Goal: Check status: Check status

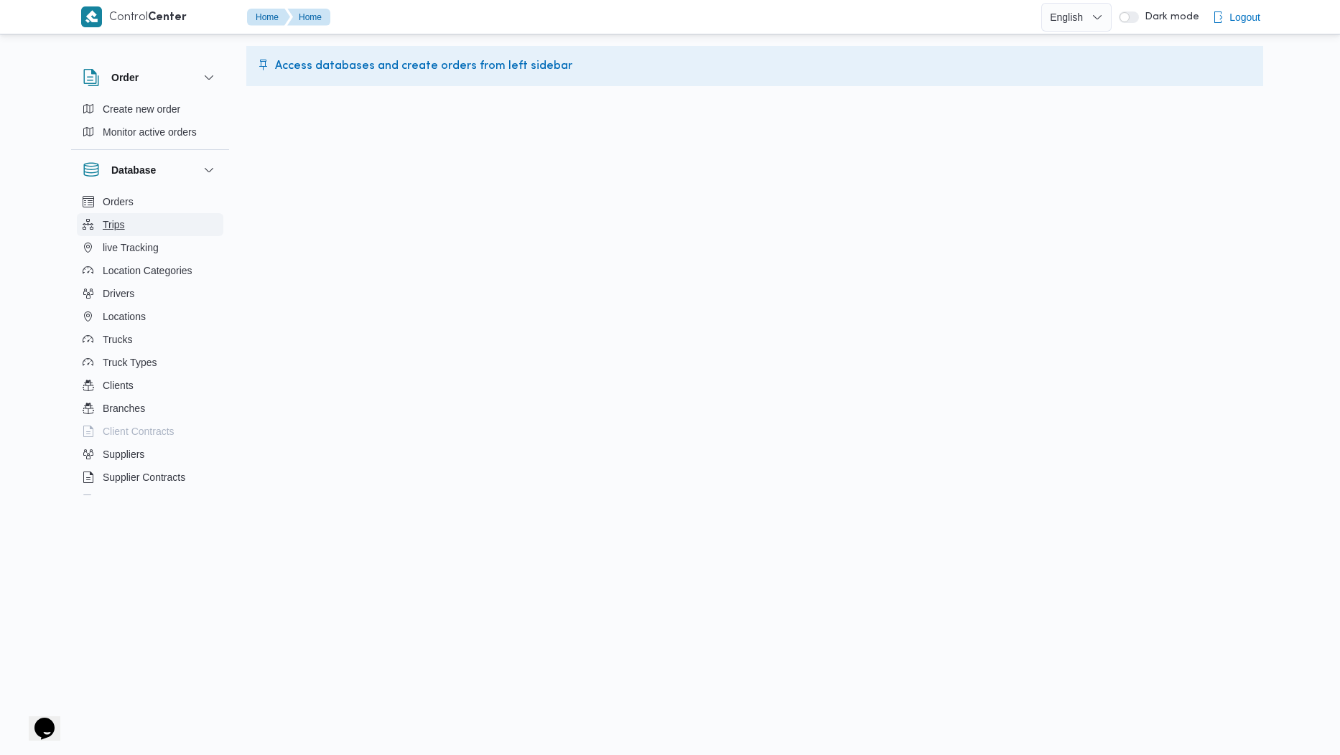
click at [142, 218] on button "Trips" at bounding box center [150, 224] width 146 height 23
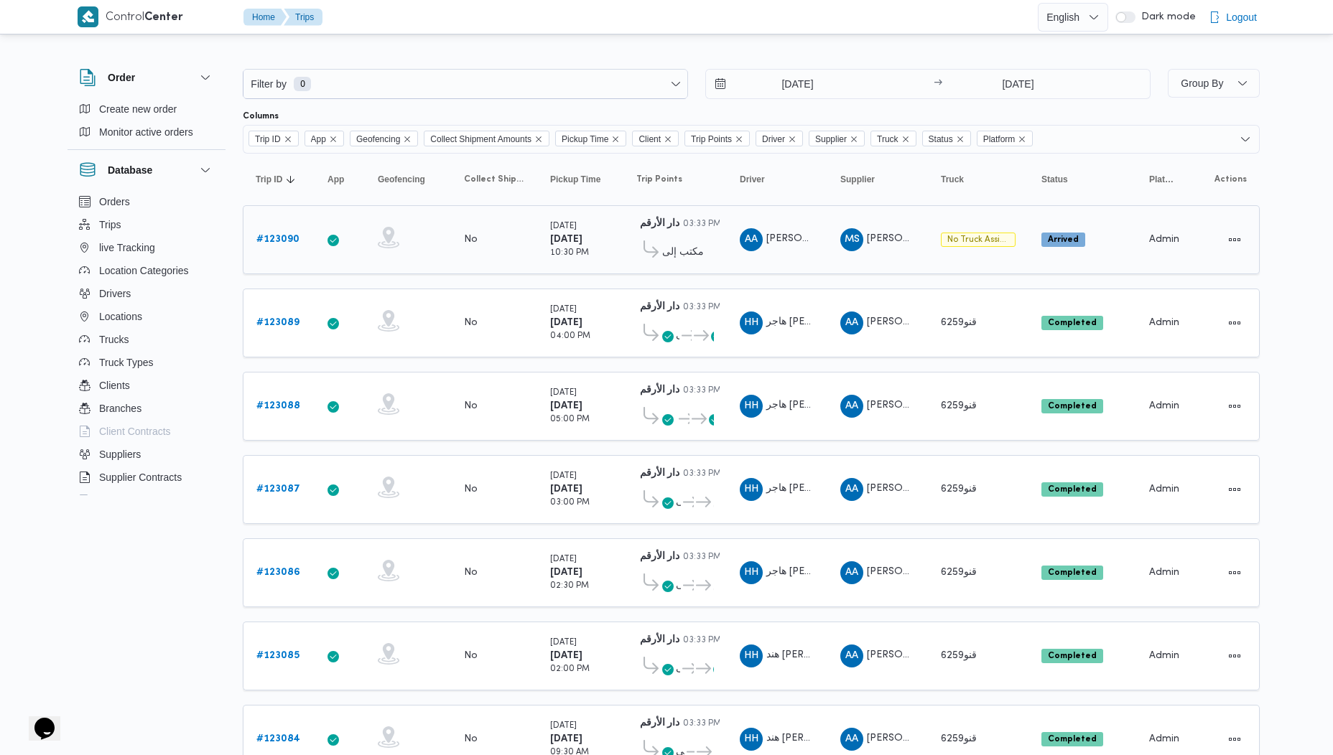
click at [278, 236] on b "# 123090" at bounding box center [277, 239] width 43 height 9
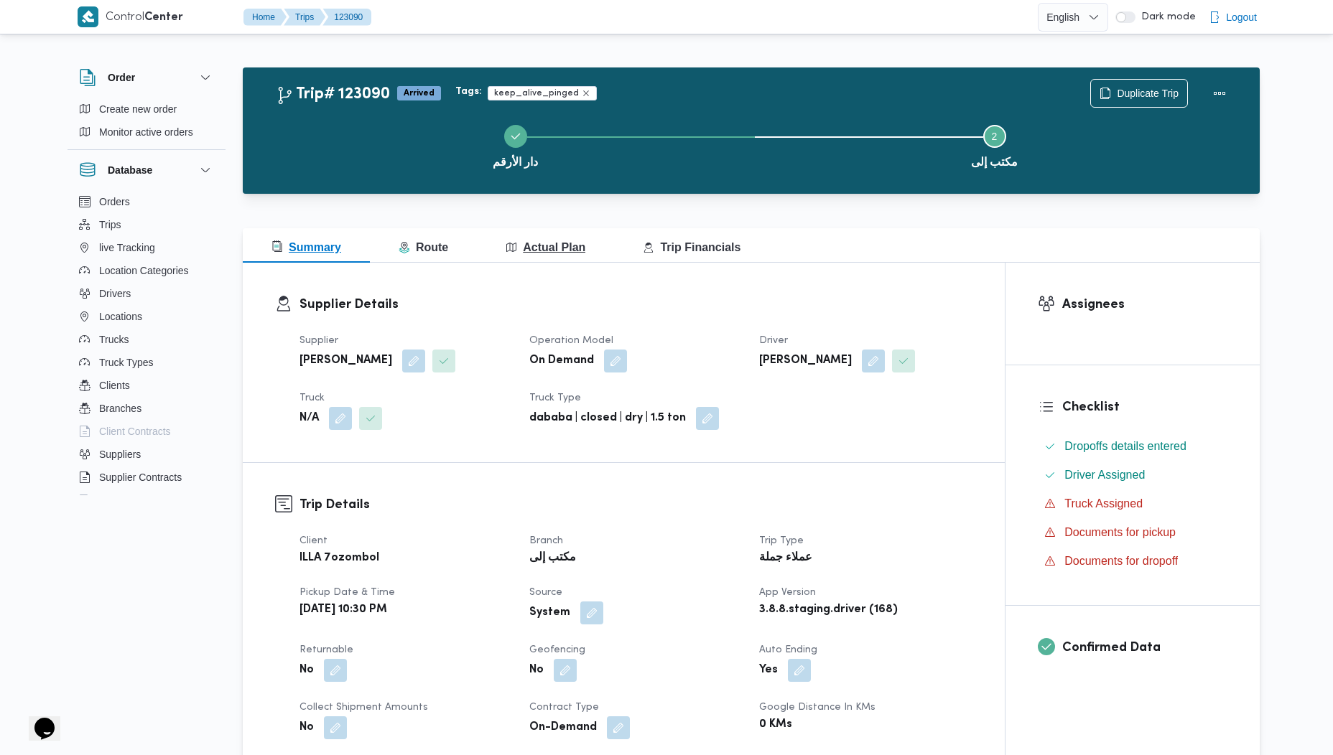
click at [565, 241] on span "Actual Plan" at bounding box center [546, 247] width 80 height 12
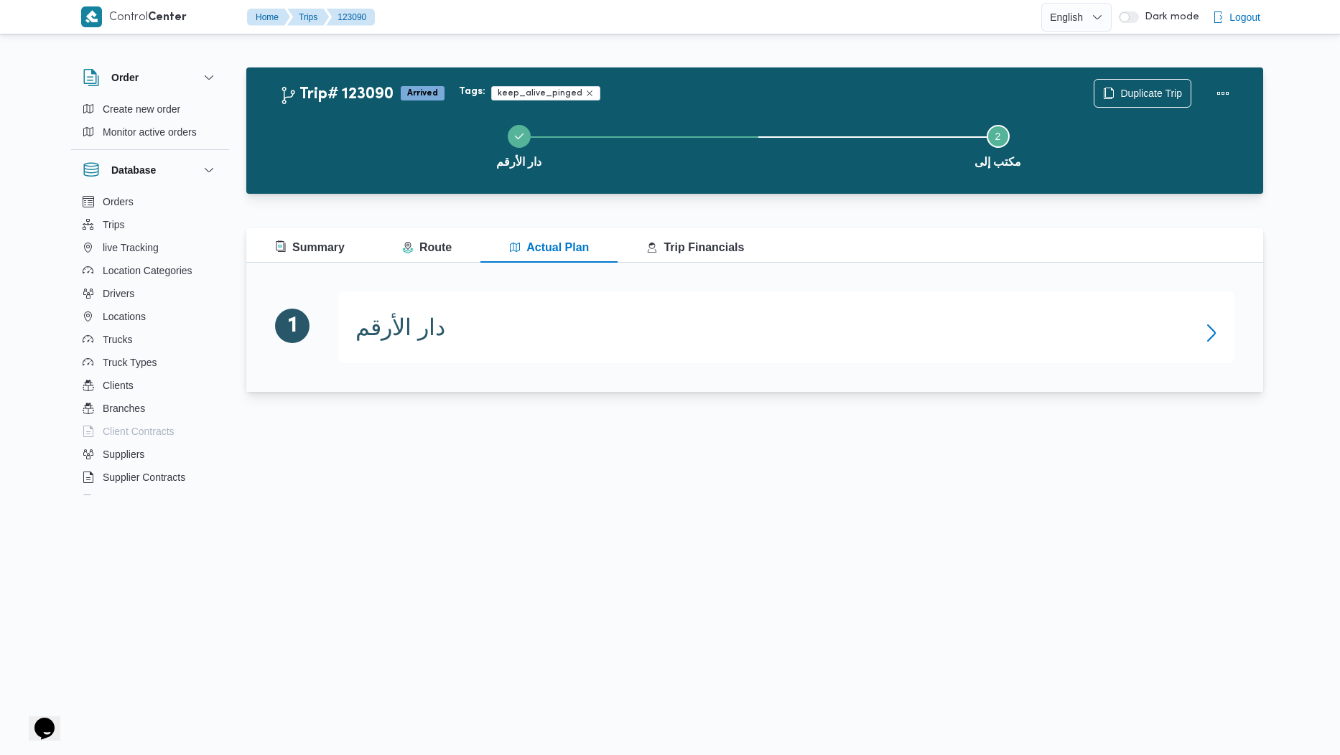
click at [1208, 333] on icon "button" at bounding box center [1211, 333] width 23 height 23
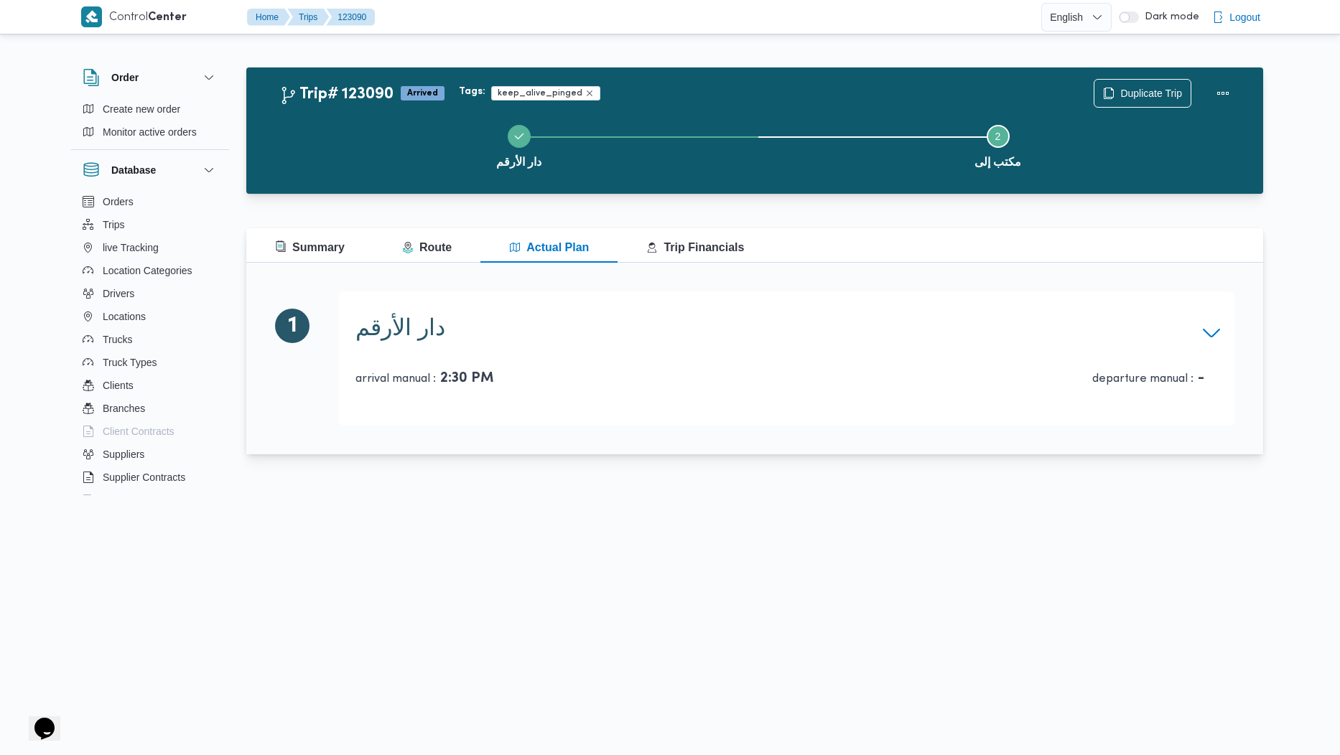
click at [1208, 333] on icon "button" at bounding box center [1211, 333] width 17 height 9
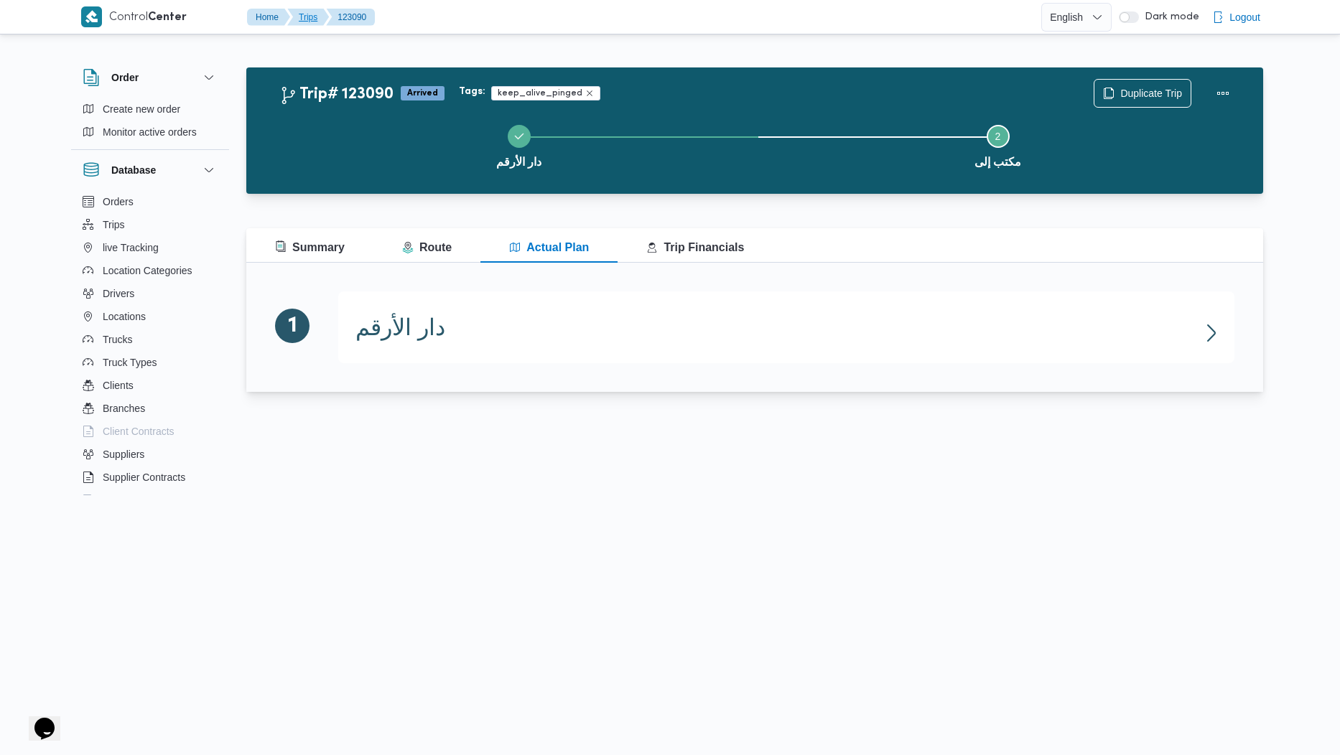
click at [304, 11] on button "Trips" at bounding box center [308, 17] width 42 height 17
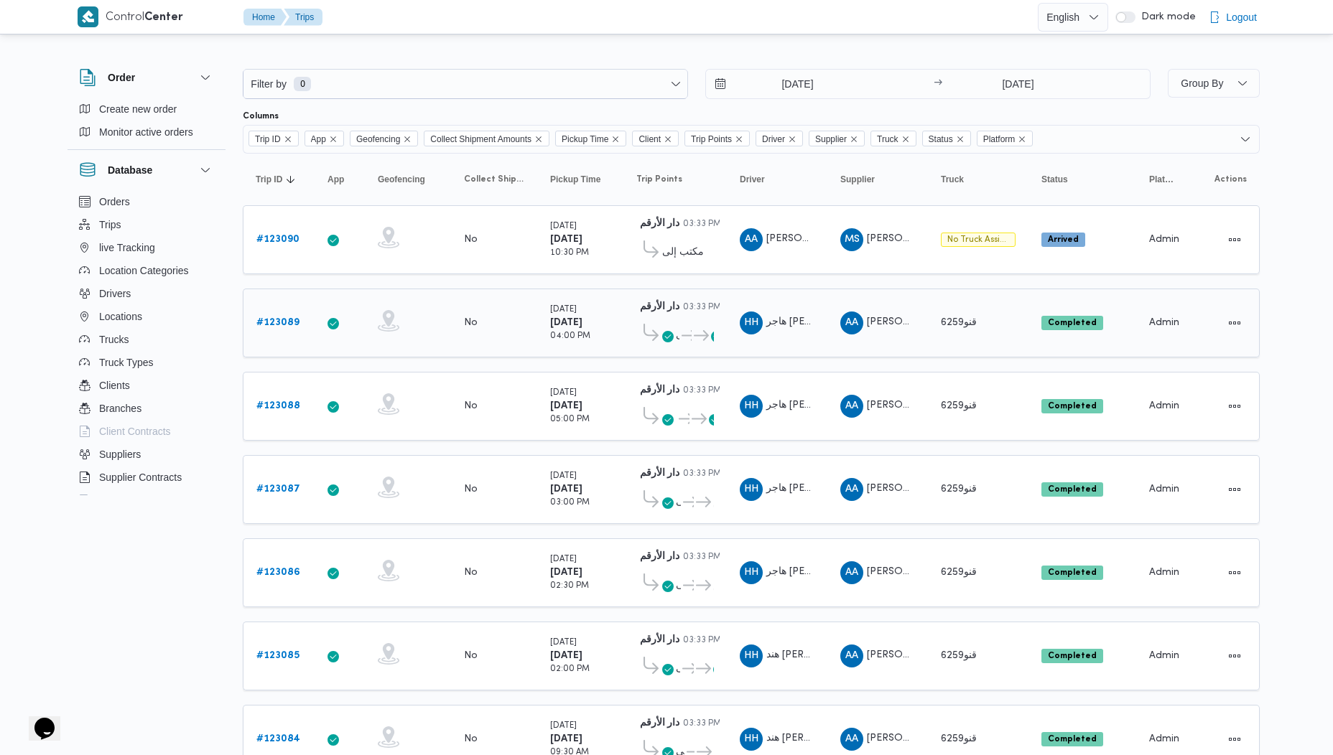
click at [279, 325] on b "# 123089" at bounding box center [277, 322] width 43 height 9
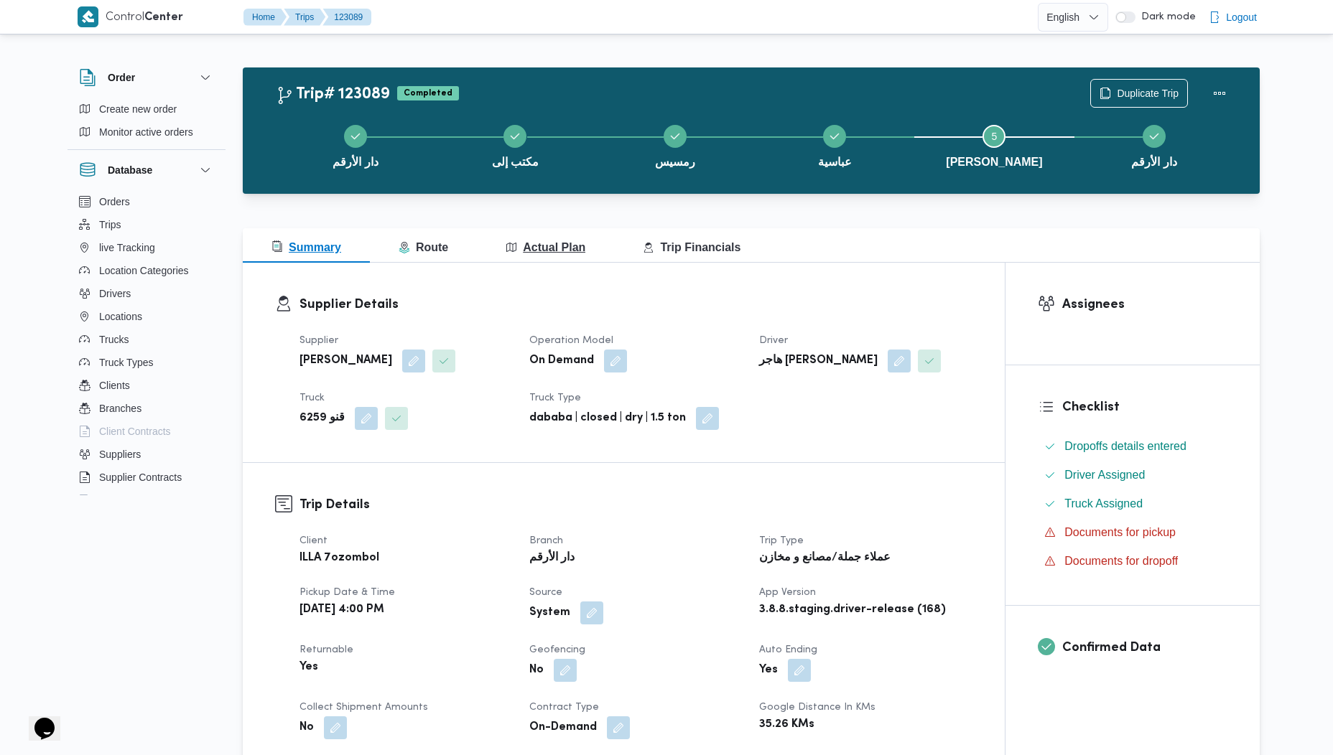
click at [562, 241] on span "Actual Plan" at bounding box center [546, 247] width 80 height 12
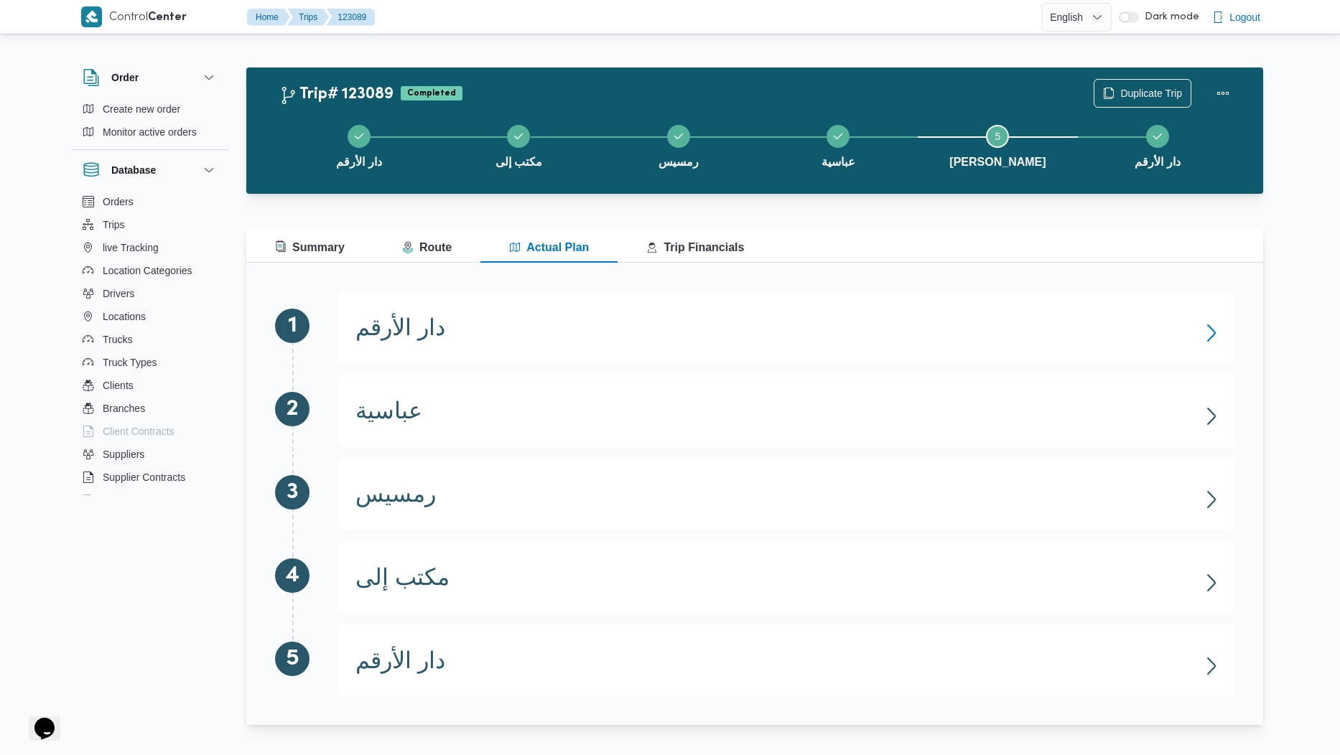
click at [1213, 337] on icon "button" at bounding box center [1211, 333] width 23 height 23
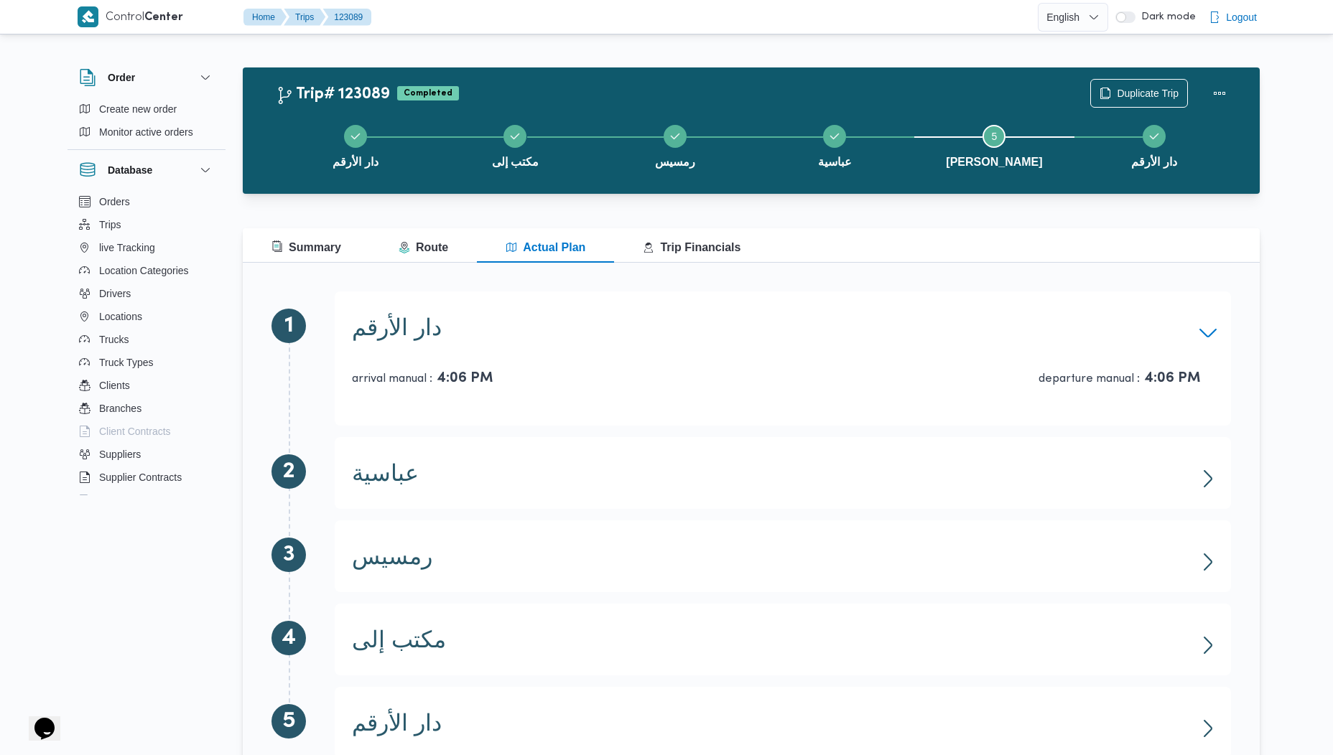
click at [1200, 332] on icon "button" at bounding box center [1207, 333] width 23 height 23
